Goal: Transaction & Acquisition: Purchase product/service

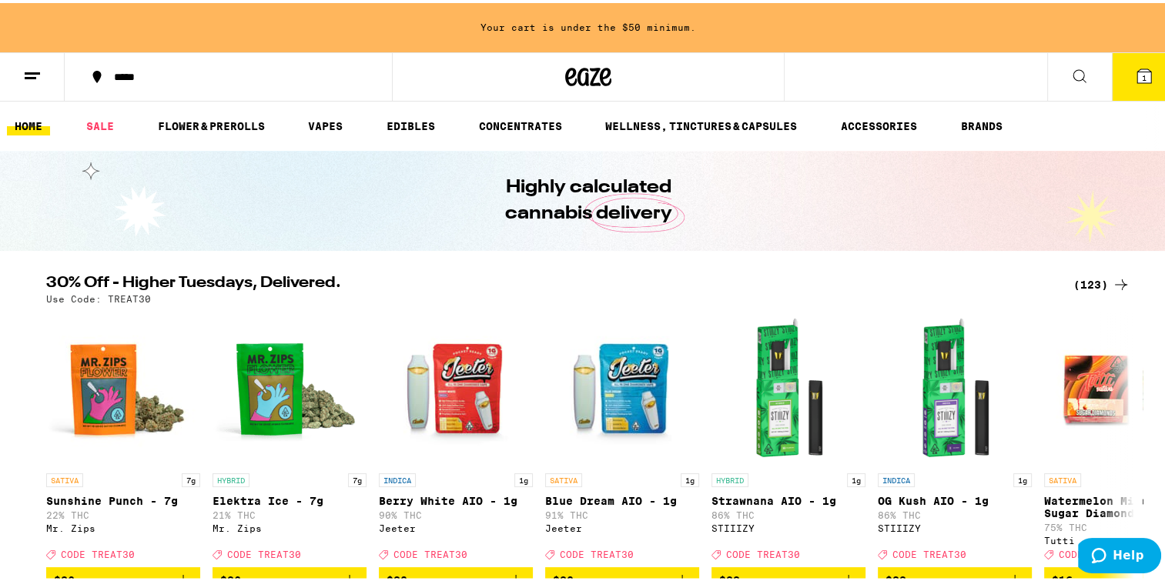
click at [1090, 280] on div "(123)" at bounding box center [1101, 281] width 57 height 18
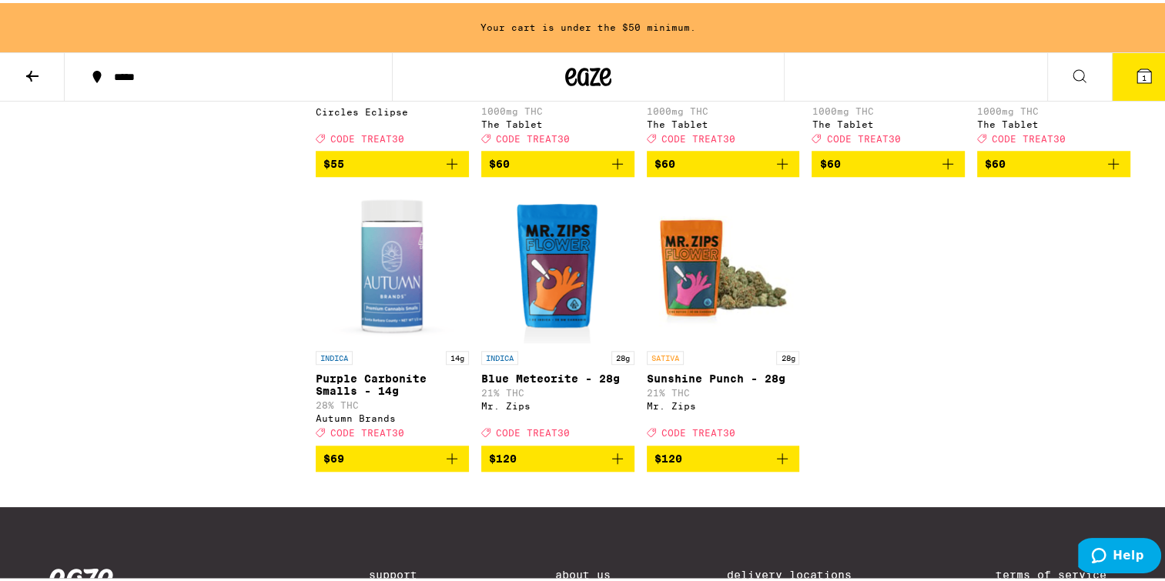
scroll to position [6750, 0]
